Goal: Task Accomplishment & Management: Manage account settings

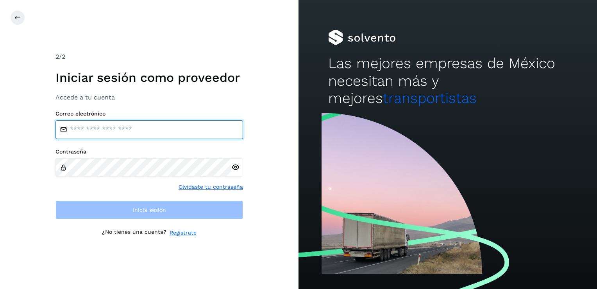
type input "**********"
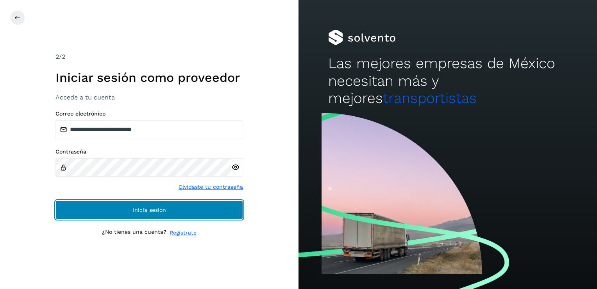
click at [236, 207] on button "Inicia sesión" at bounding box center [150, 209] width 188 height 19
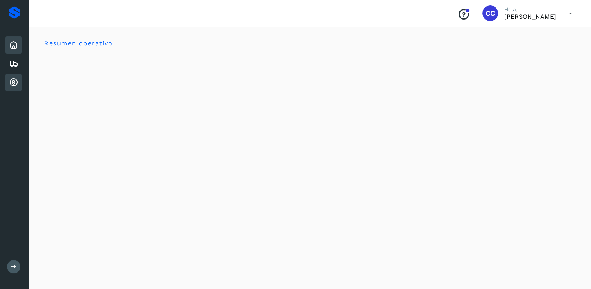
click at [16, 84] on icon at bounding box center [13, 82] width 9 height 9
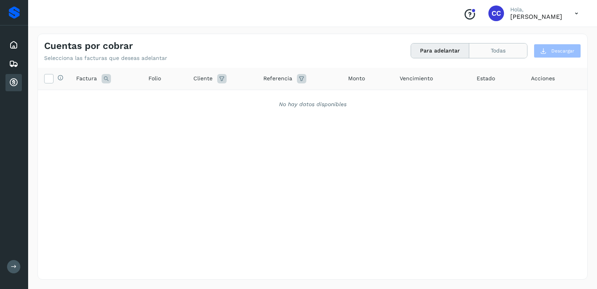
click at [503, 47] on button "Todas" at bounding box center [498, 50] width 58 height 14
